Goal: Task Accomplishment & Management: Manage account settings

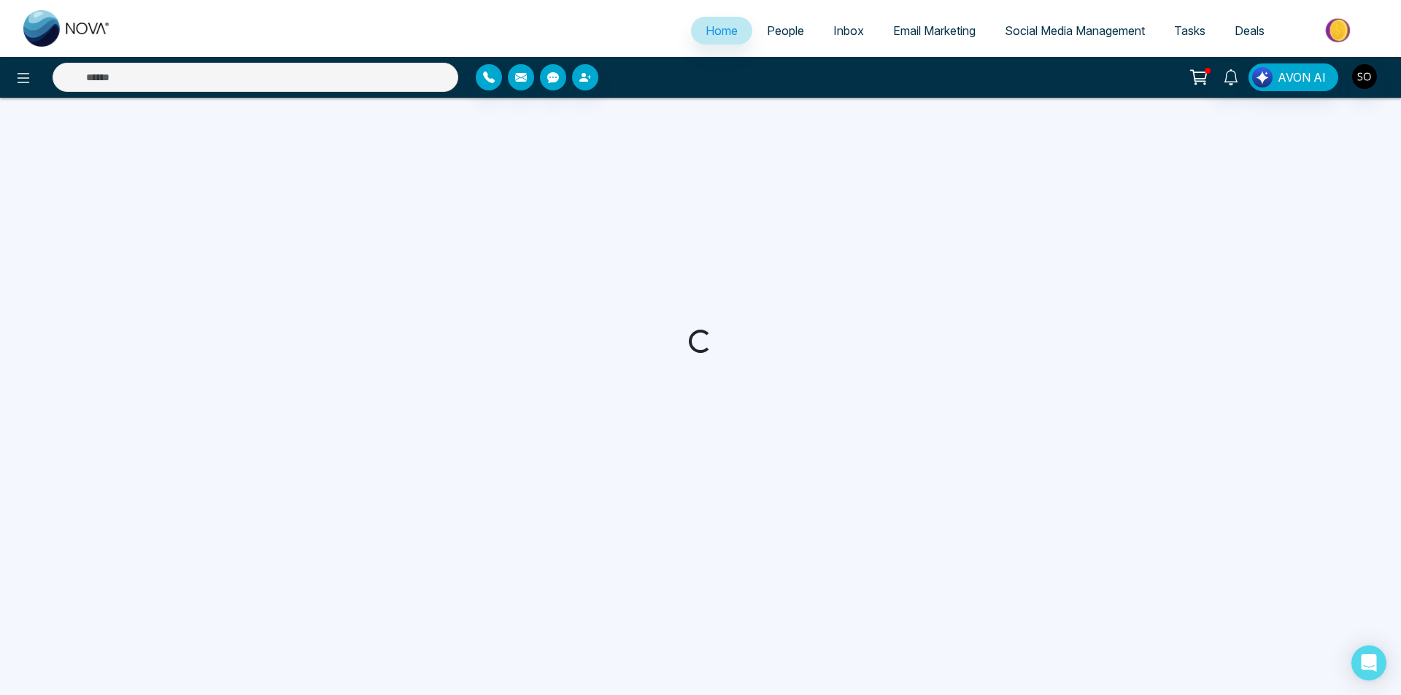
click at [794, 36] on span "People" at bounding box center [785, 30] width 37 height 15
select select "*"
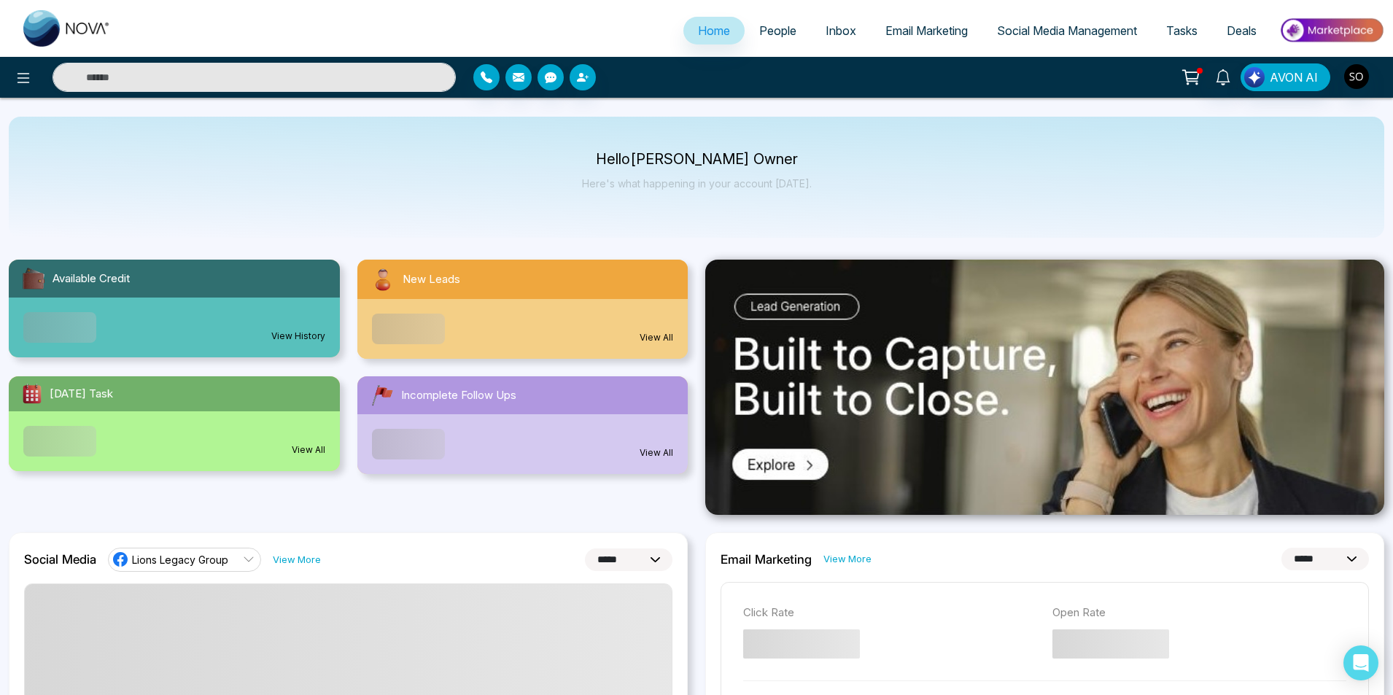
click at [769, 33] on span "People" at bounding box center [777, 30] width 37 height 15
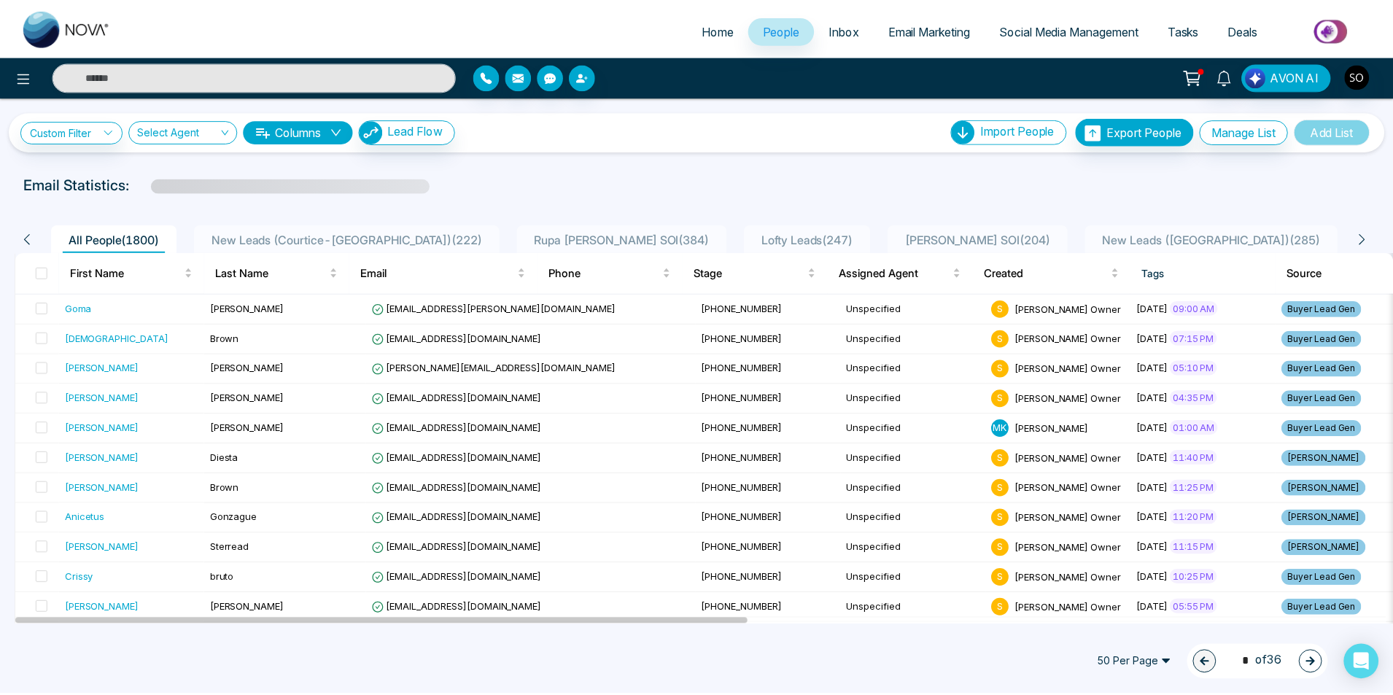
scroll to position [49, 0]
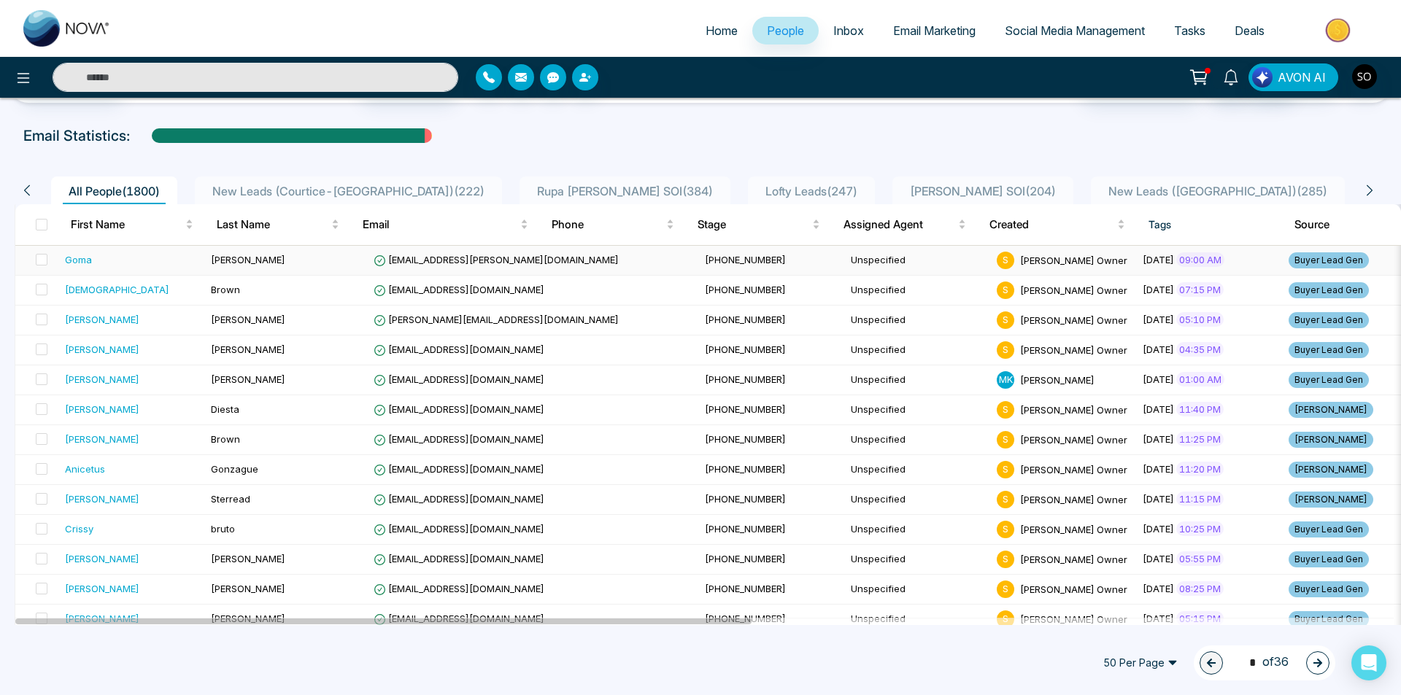
click at [102, 261] on div "Goma" at bounding box center [132, 259] width 134 height 15
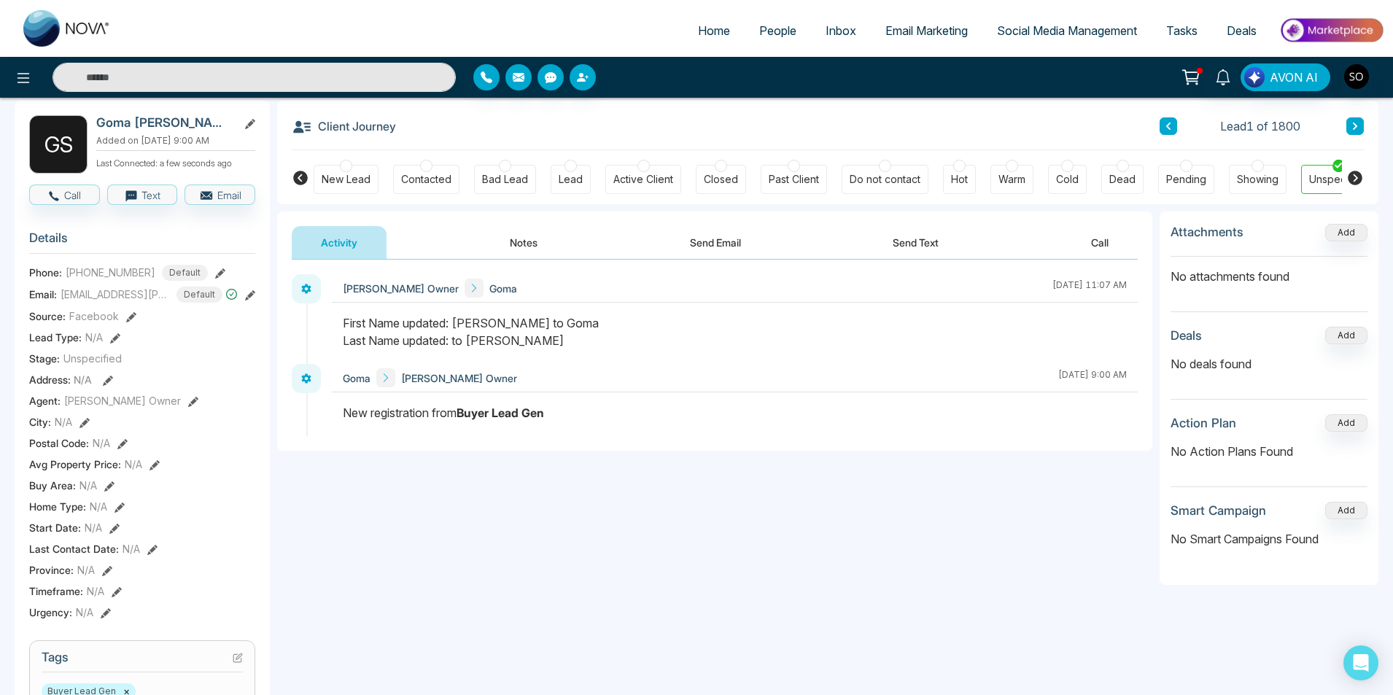
scroll to position [49, 0]
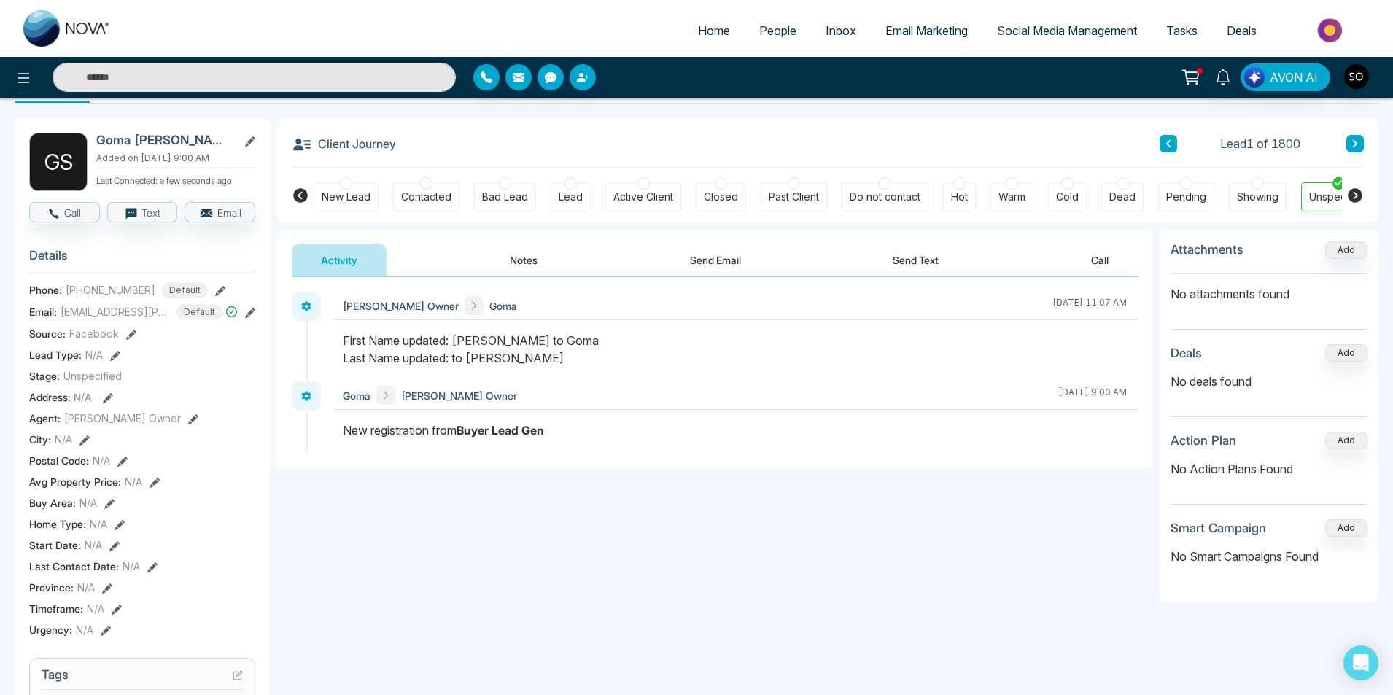
click at [516, 260] on button "Notes" at bounding box center [524, 260] width 86 height 33
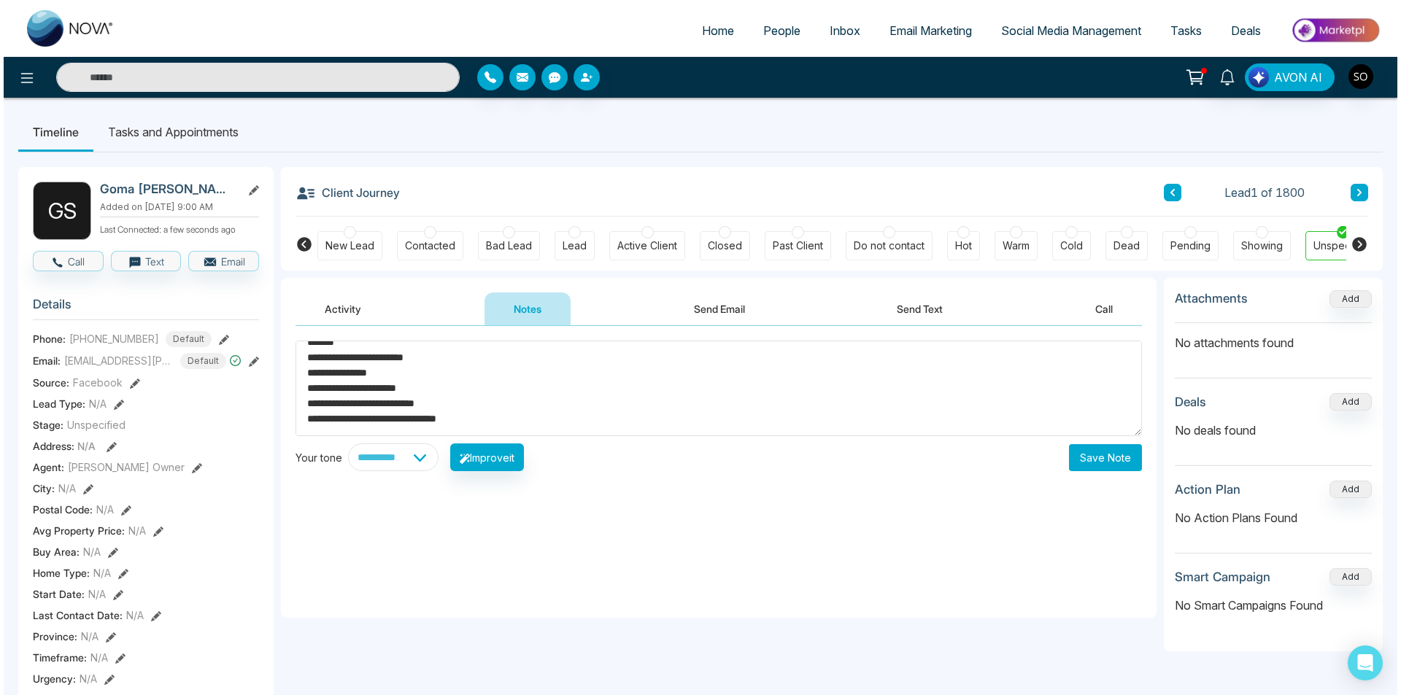
scroll to position [61, 0]
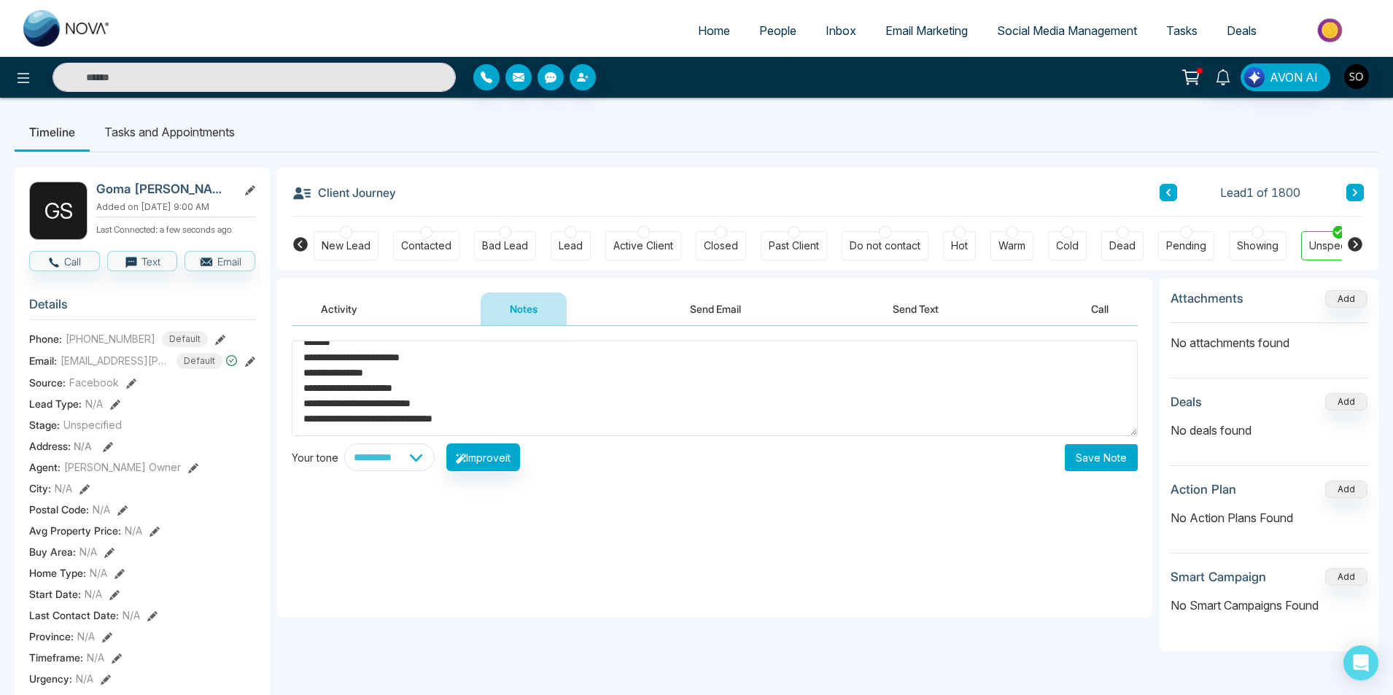
type textarea "**********"
click at [1085, 464] on button "Save Note" at bounding box center [1101, 457] width 73 height 27
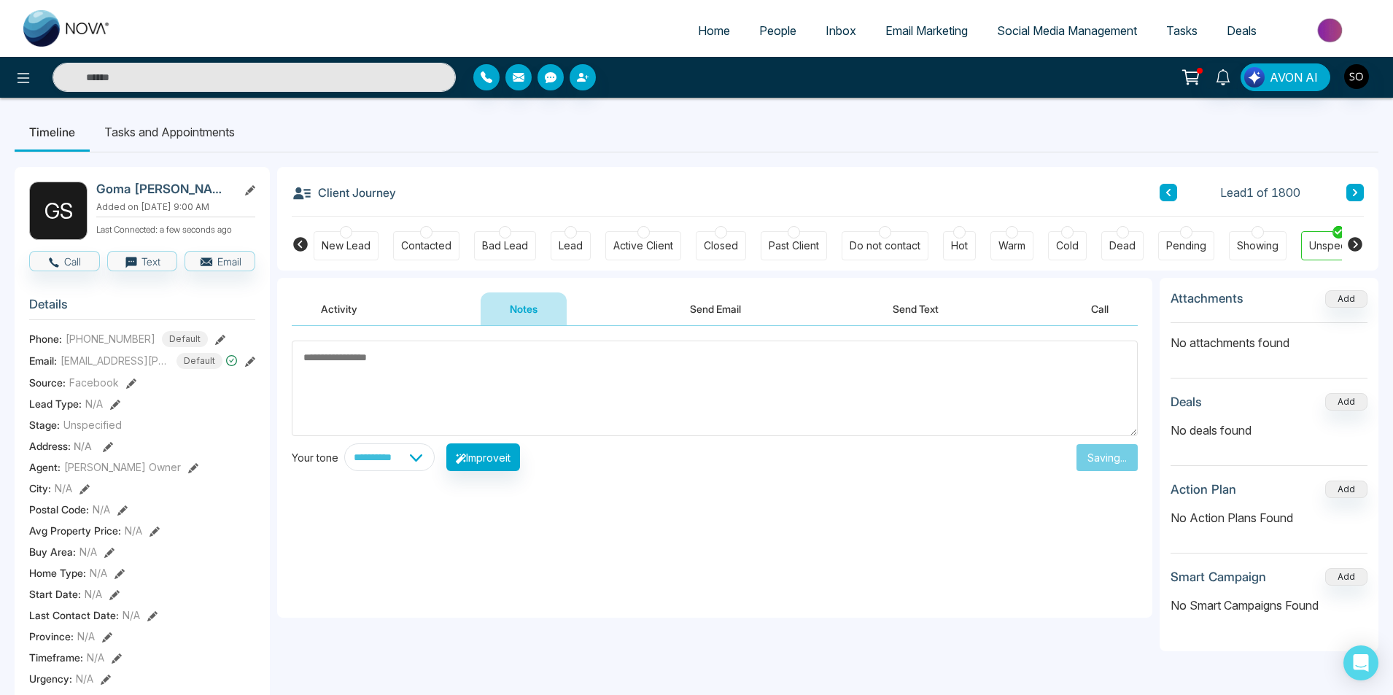
scroll to position [0, 0]
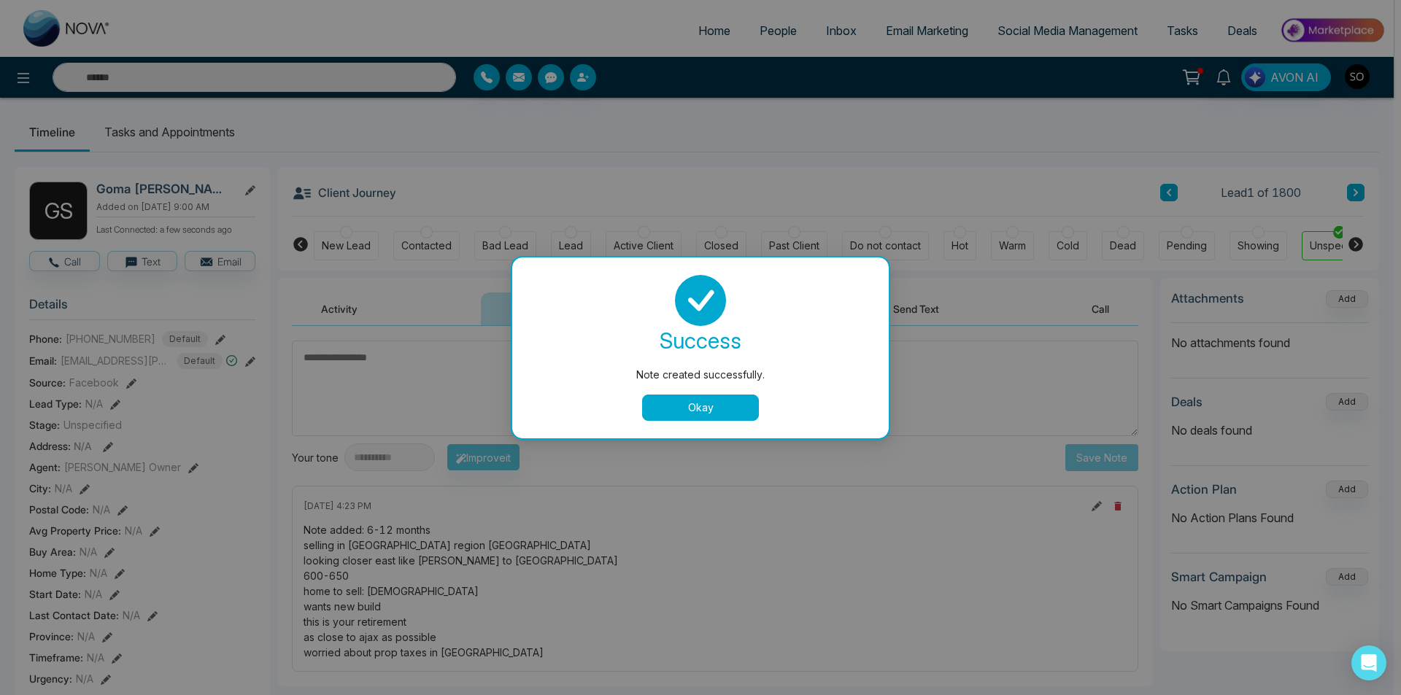
click at [703, 399] on button "Okay" at bounding box center [700, 408] width 117 height 26
